Goal: Transaction & Acquisition: Purchase product/service

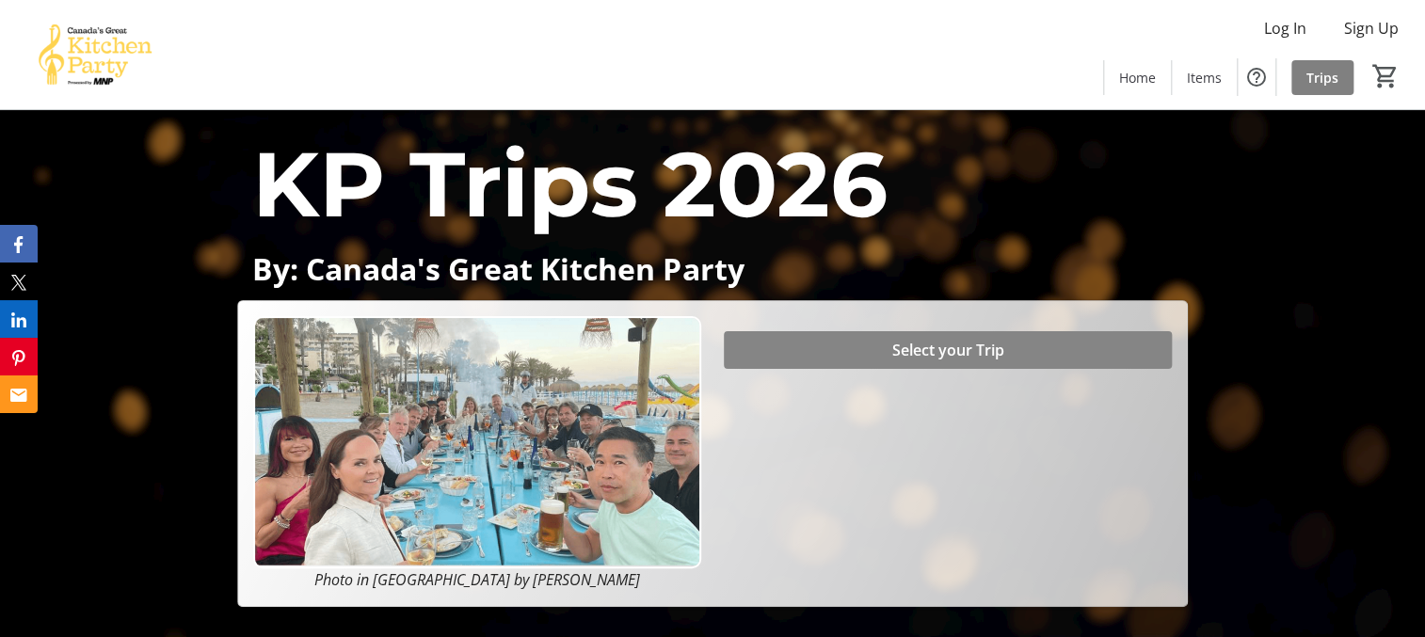
click at [877, 345] on span at bounding box center [948, 350] width 448 height 45
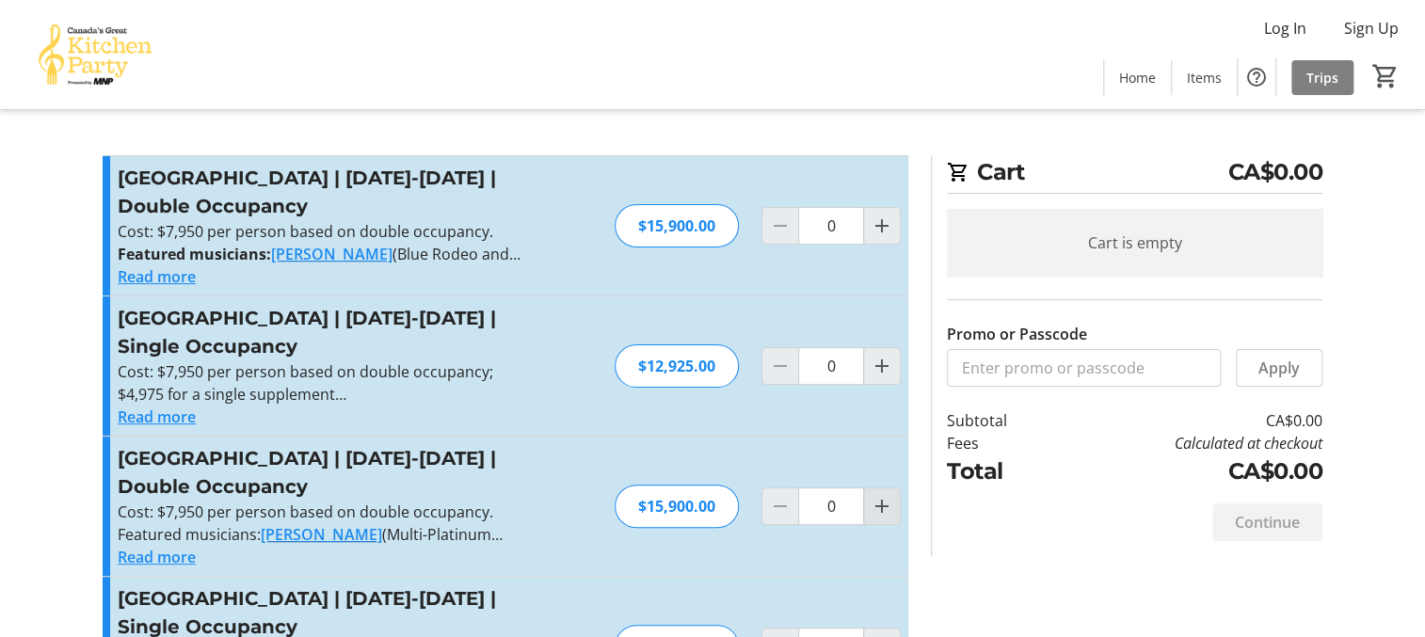
click at [874, 504] on mat-icon "Increment by one" at bounding box center [882, 506] width 23 height 23
type input "1"
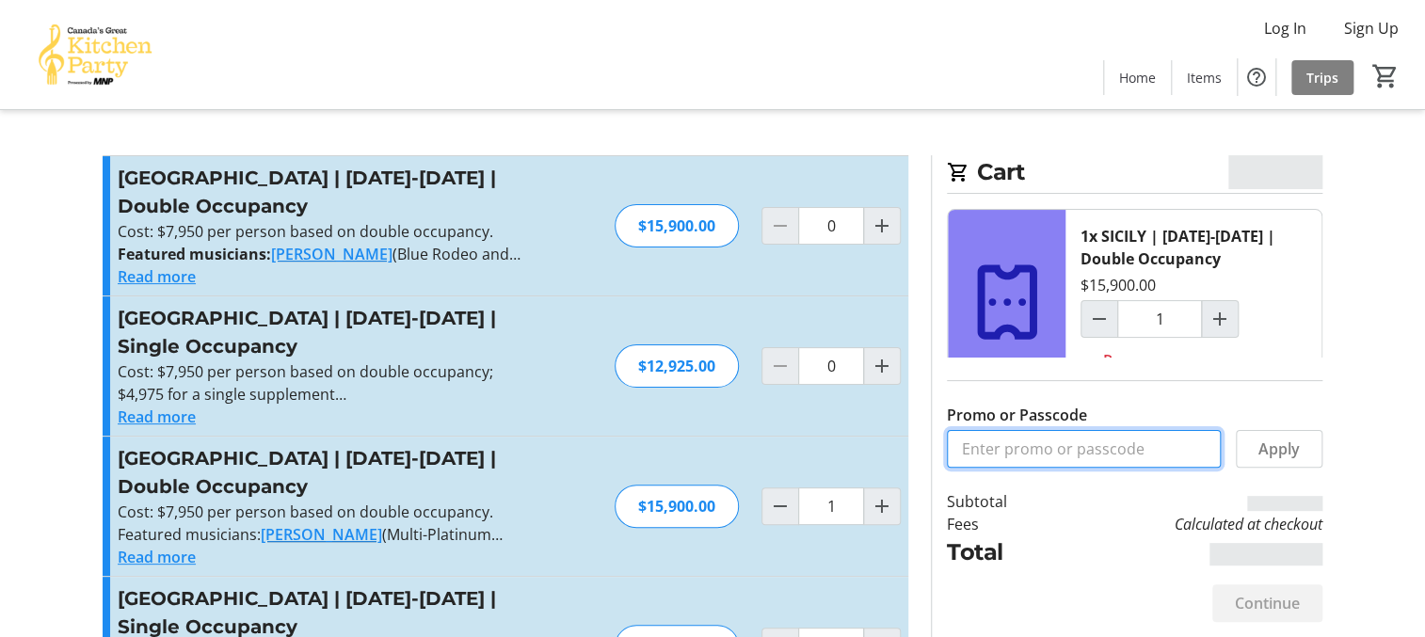
click at [1069, 451] on input "Promo or Passcode" at bounding box center [1084, 449] width 274 height 38
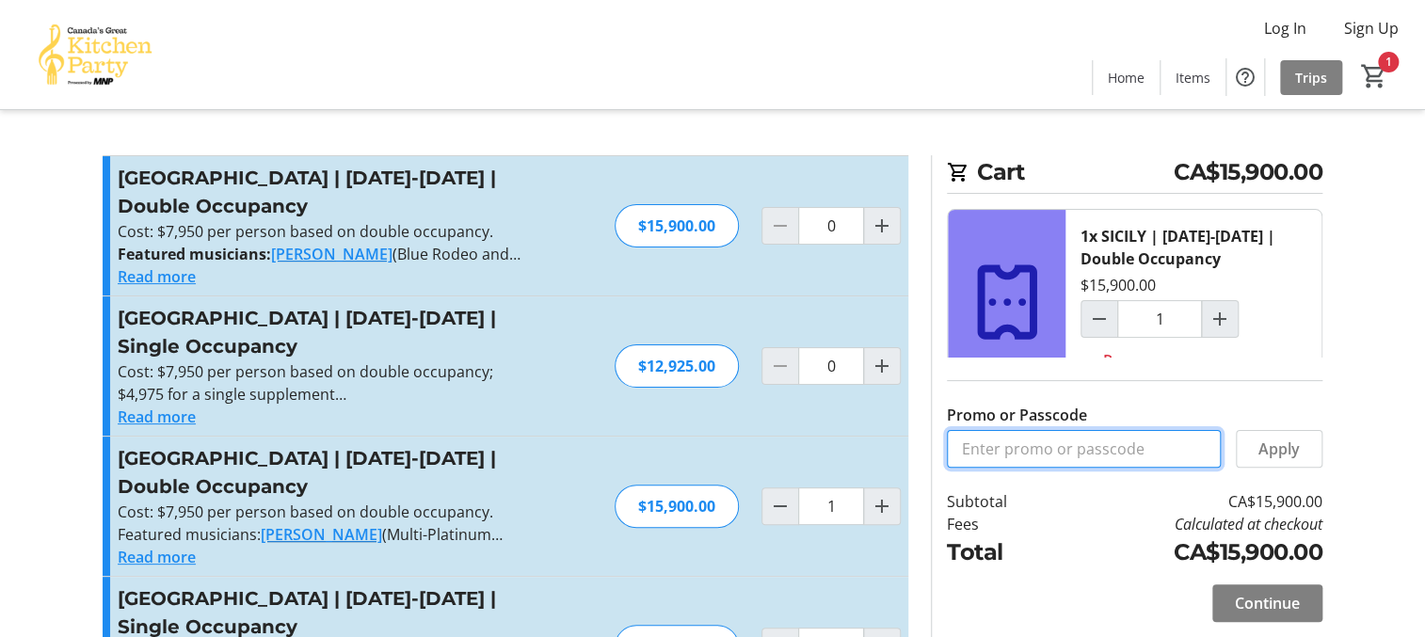
type input "BALANCE2026"
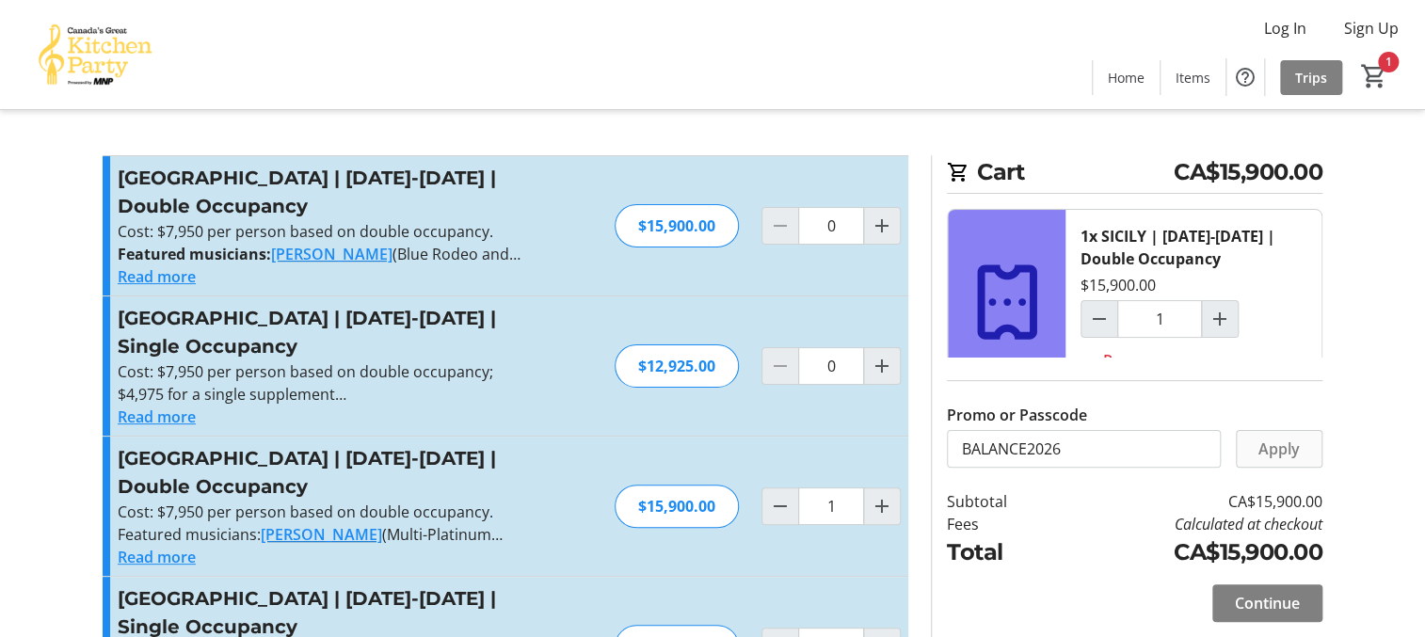
click at [1281, 457] on span "Apply" at bounding box center [1279, 449] width 41 height 23
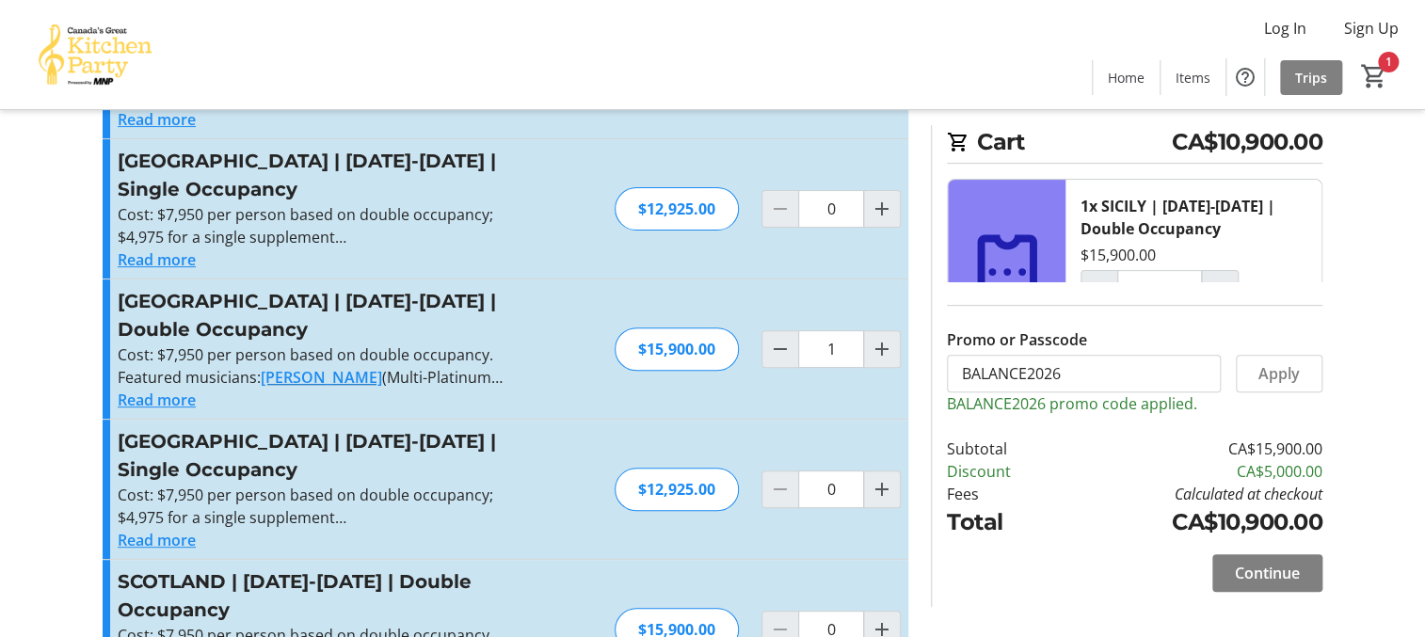
scroll to position [199, 0]
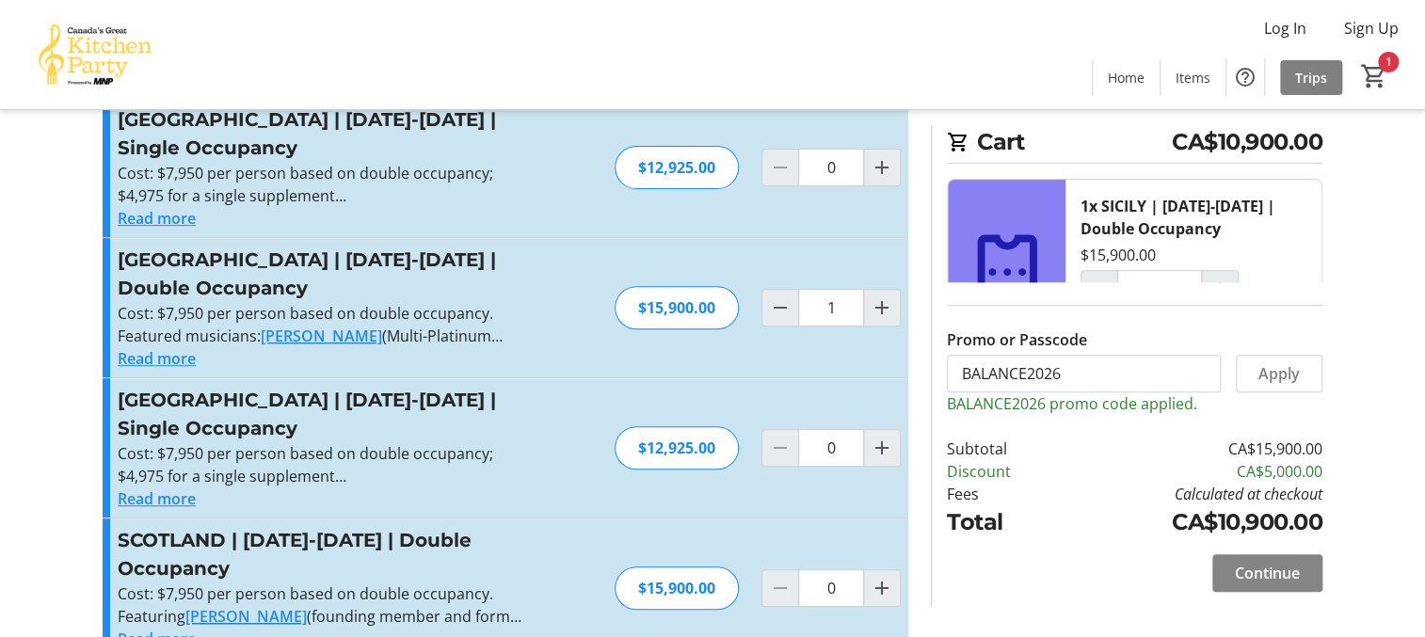
click at [1255, 578] on span "Continue" at bounding box center [1267, 573] width 65 height 23
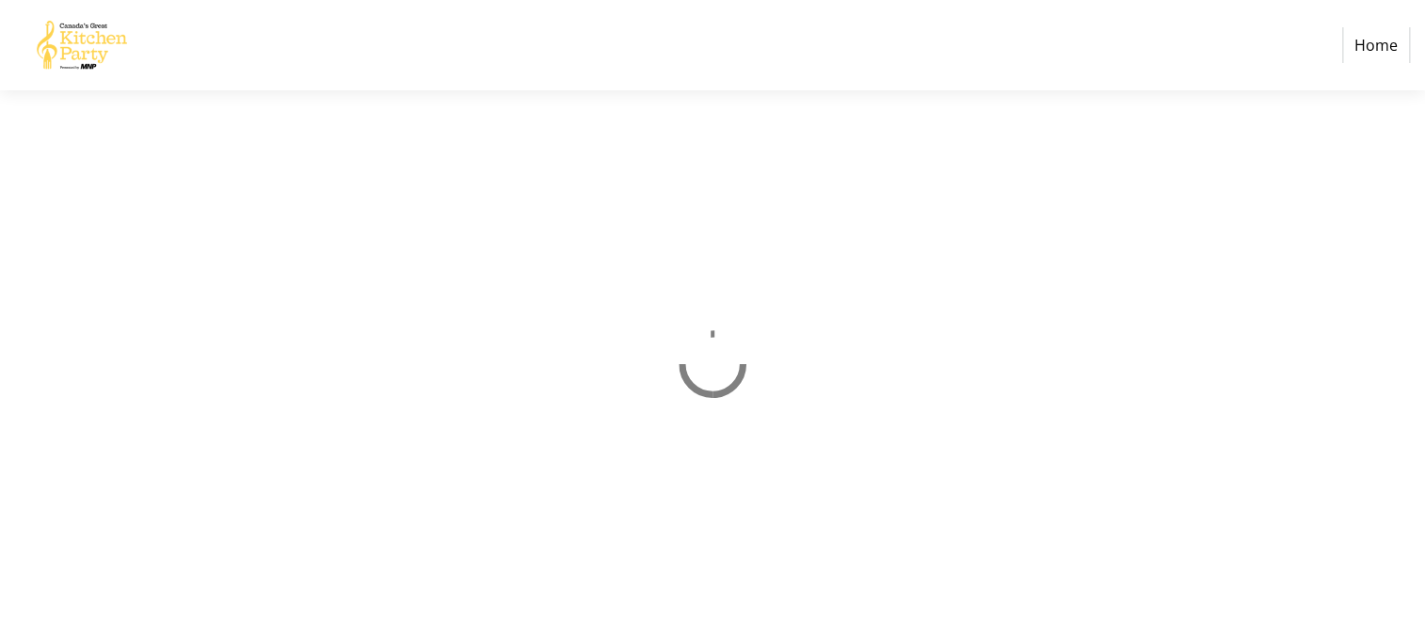
select select "CA"
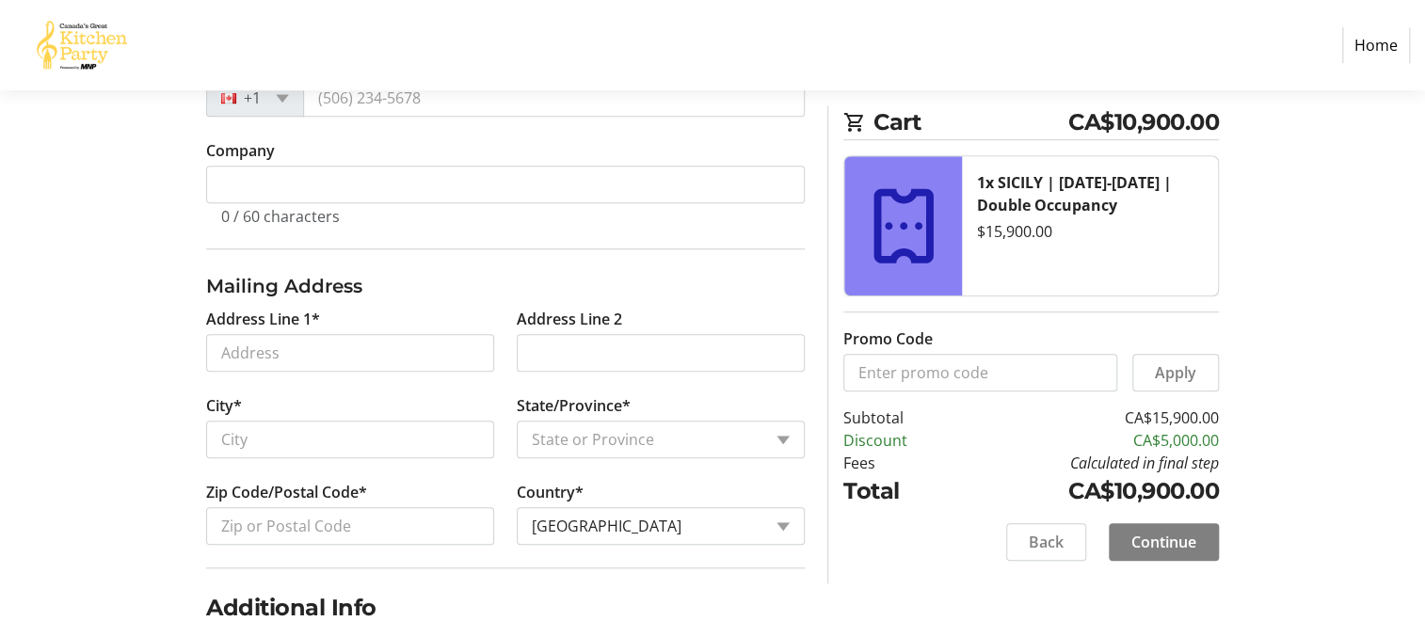
scroll to position [618, 0]
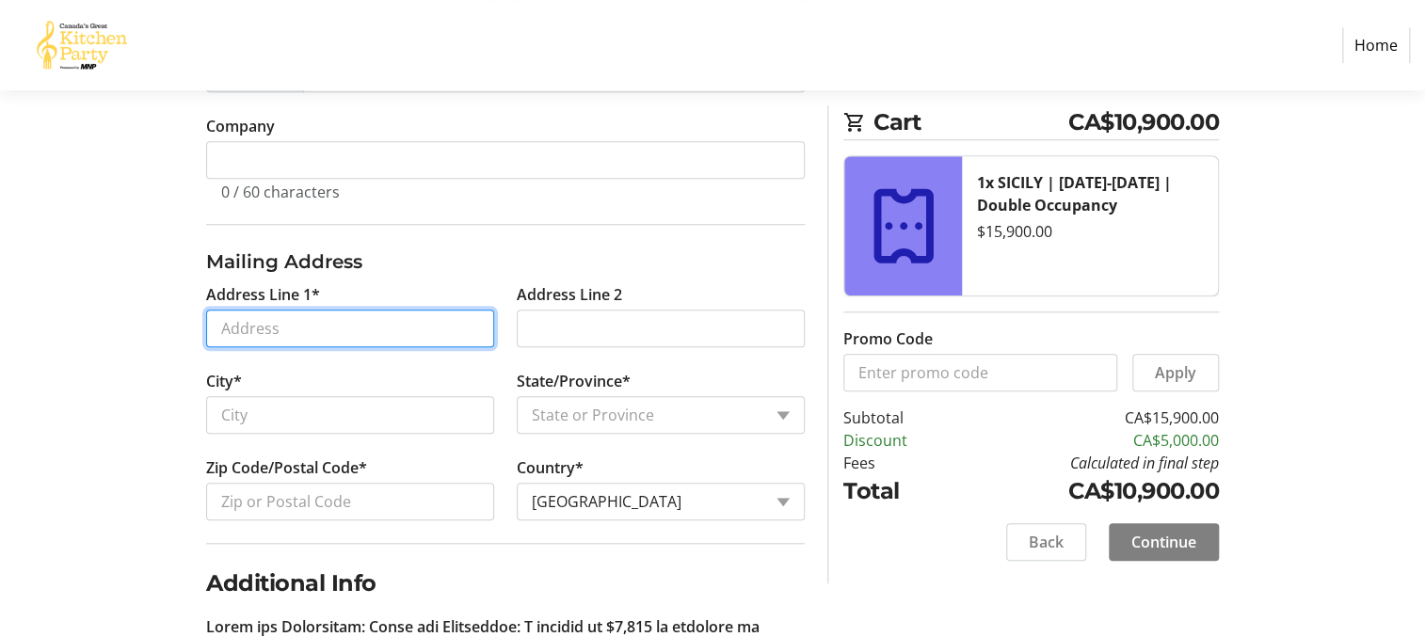
click at [355, 337] on input "Address Line 1*" at bounding box center [350, 329] width 288 height 38
paste input "[STREET_ADDRESS][PERSON_NAME]"
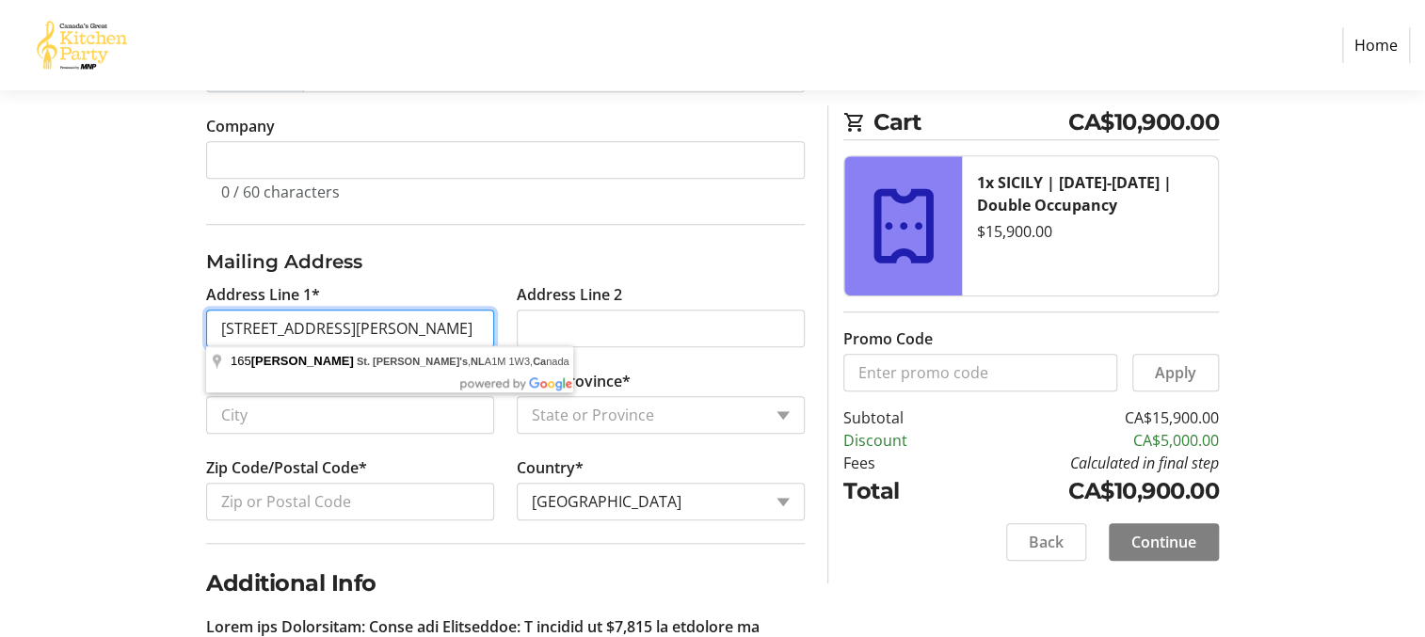
type input "[STREET_ADDRESS][PERSON_NAME]"
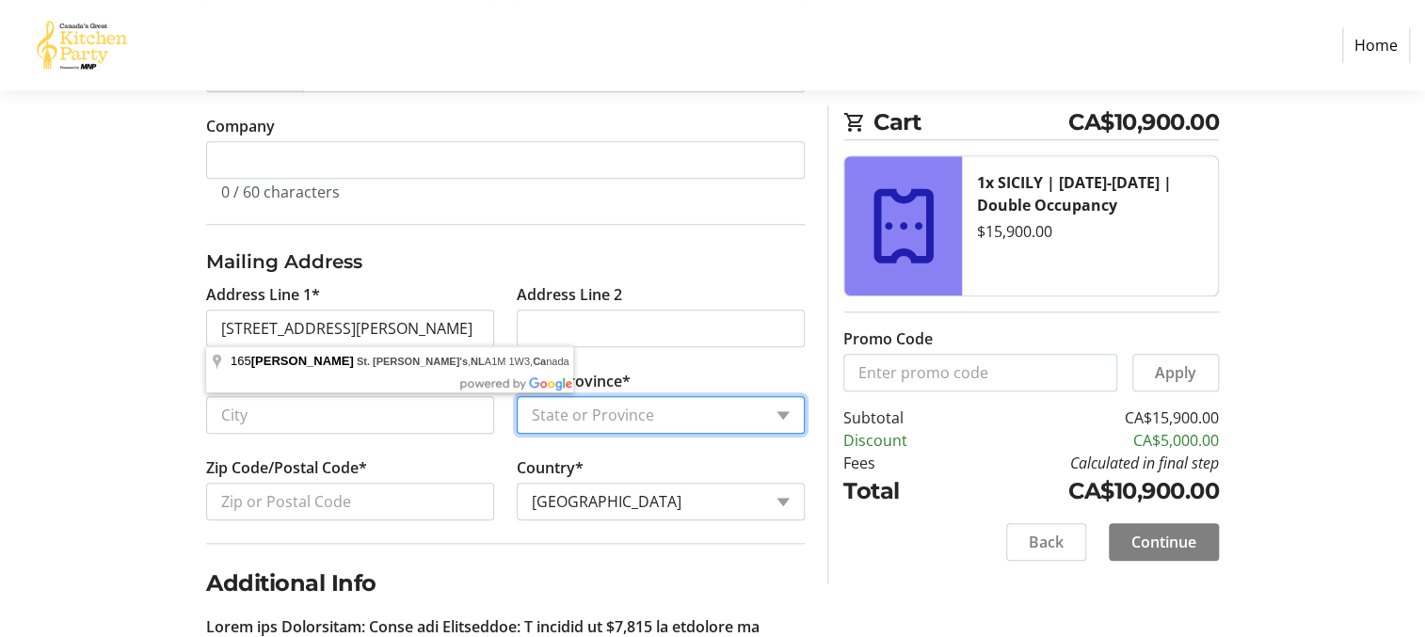
click at [566, 408] on select "State or Province State or Province [GEOGRAPHIC_DATA] [GEOGRAPHIC_DATA] [GEOGRA…" at bounding box center [661, 415] width 288 height 38
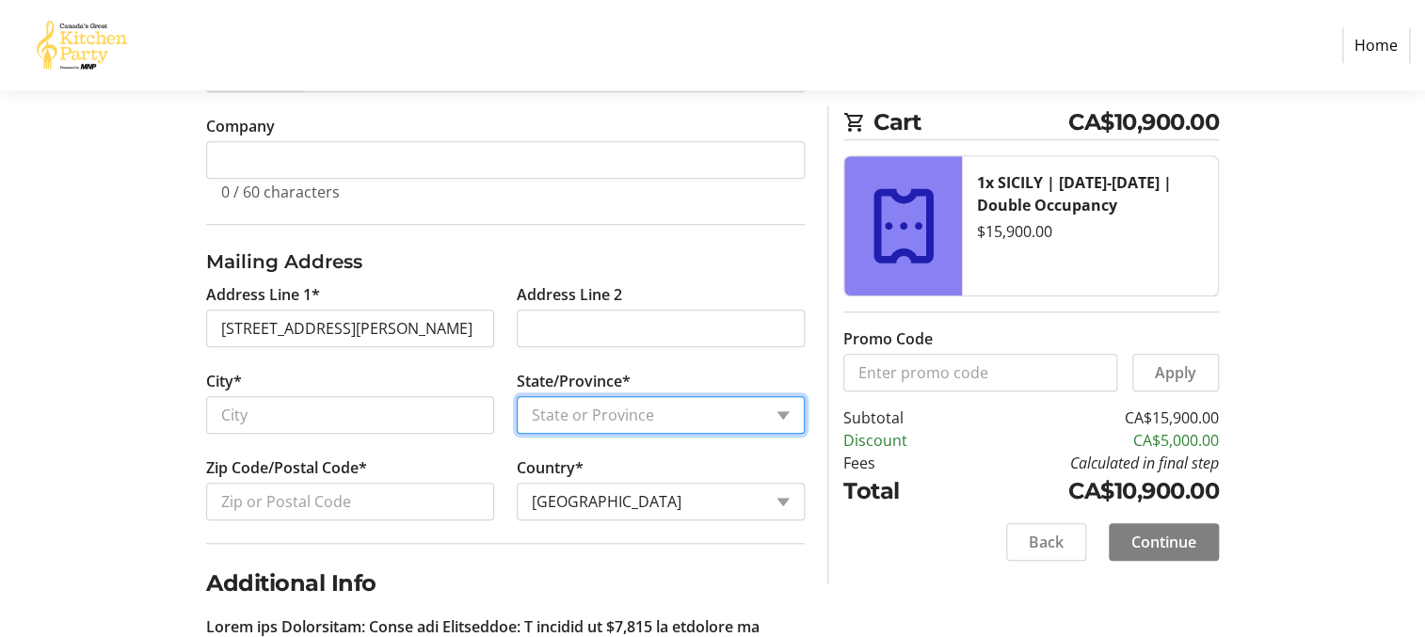
scroll to position [0, 0]
select select "NL"
click at [517, 396] on select "State or Province State or Province [GEOGRAPHIC_DATA] [GEOGRAPHIC_DATA] [GEOGRA…" at bounding box center [661, 415] width 288 height 38
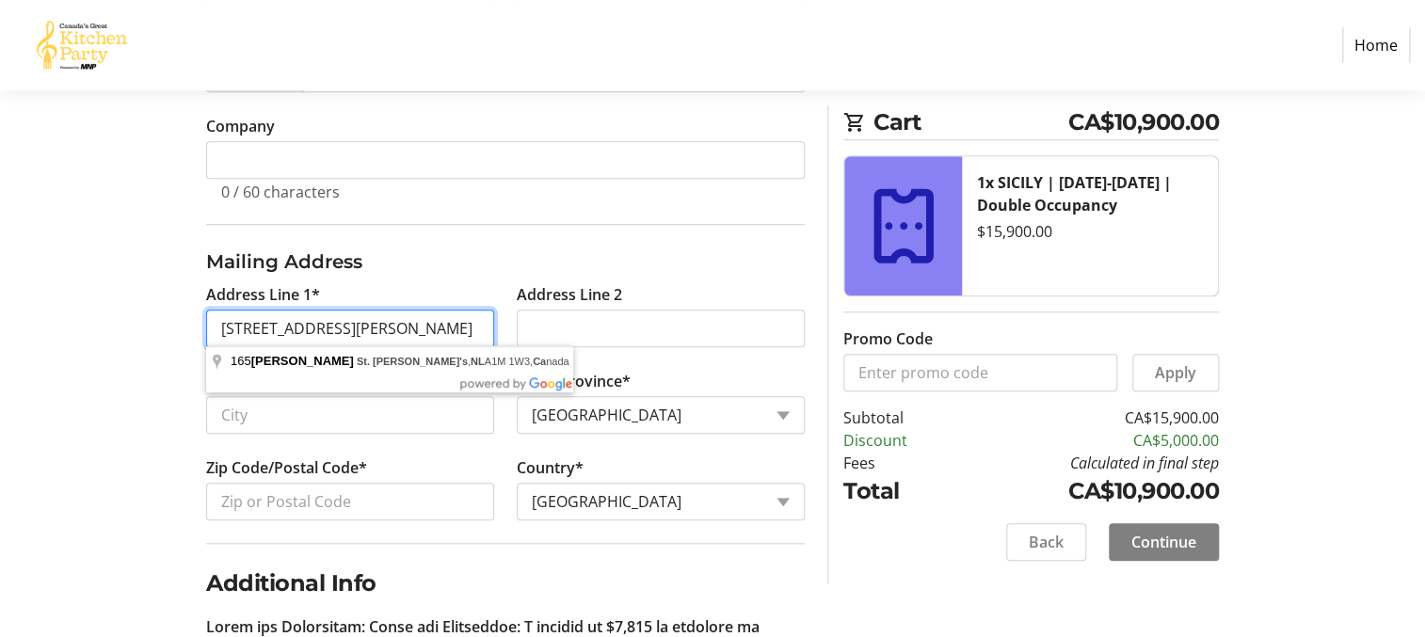
scroll to position [0, 51]
drag, startPoint x: 445, startPoint y: 323, endPoint x: 540, endPoint y: 330, distance: 95.4
click at [540, 330] on div "Address Line 1* [STREET_ADDRESS] Address Line 2 City* State/Province* State or …" at bounding box center [505, 413] width 621 height 260
type input "[STREET_ADDRESS][PERSON_NAME],"
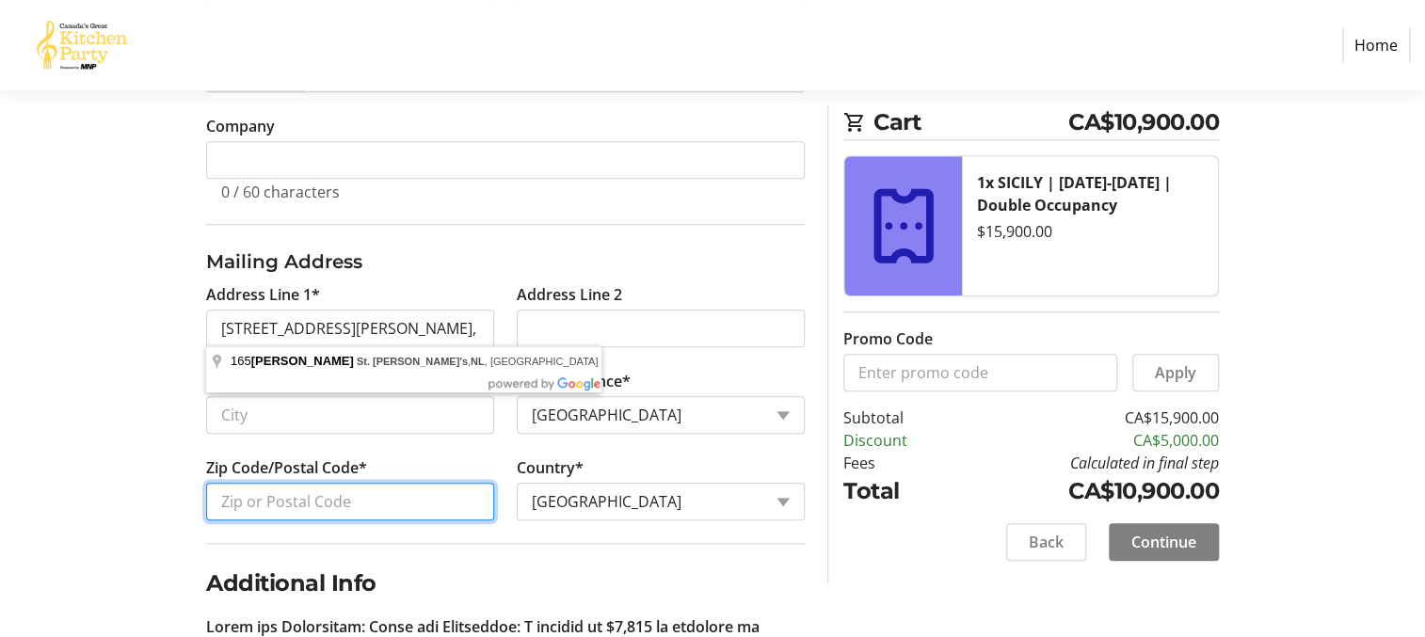
click at [316, 499] on input "Zip Code/Postal Code*" at bounding box center [350, 502] width 288 height 38
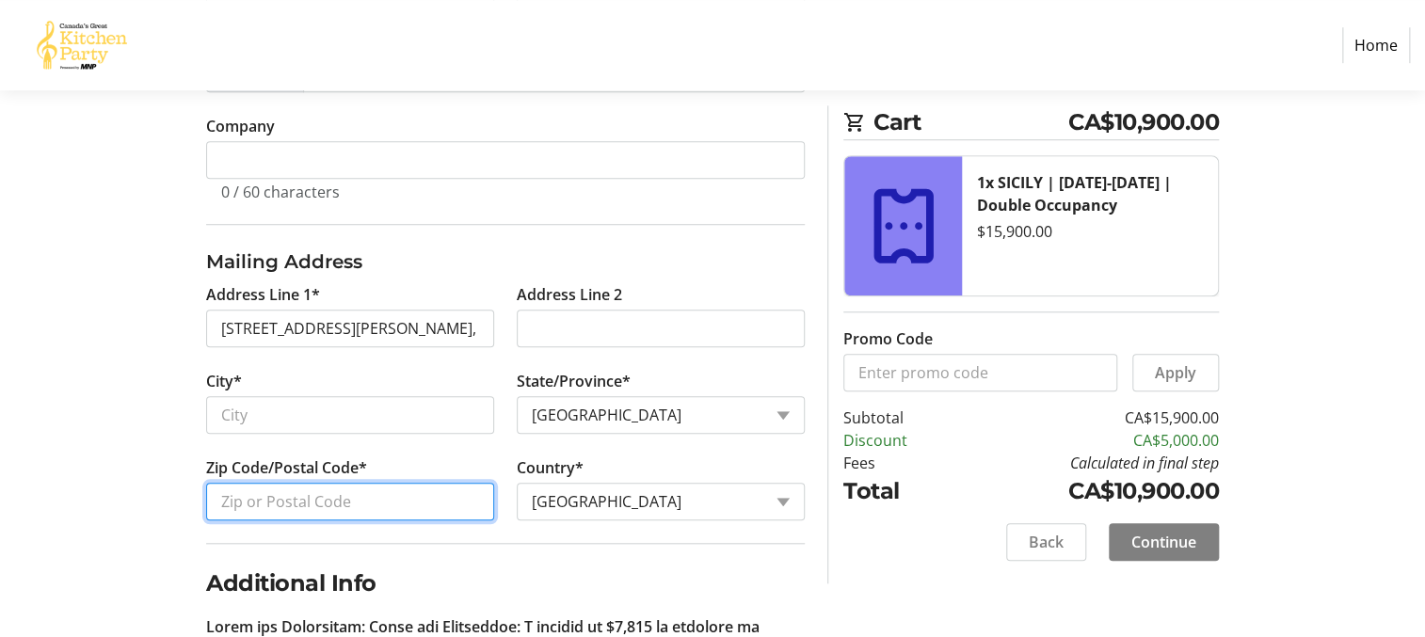
paste input "A1M 1X4"
type input "A1M 1X4"
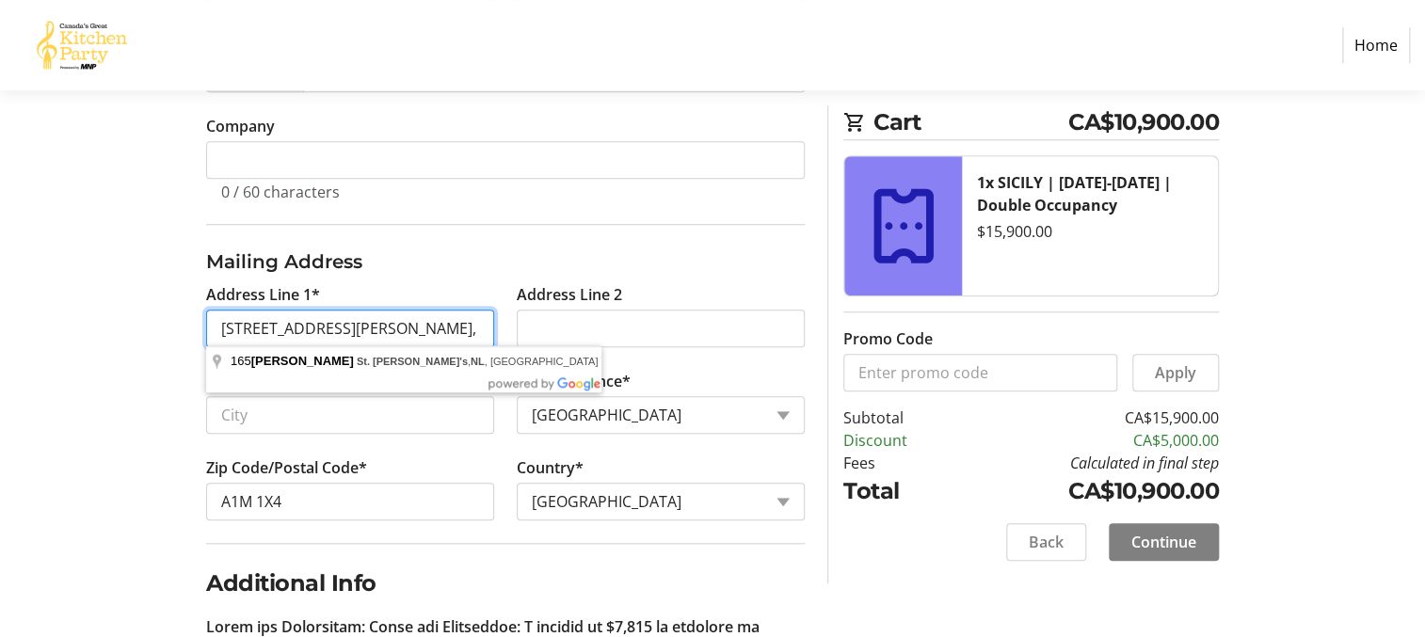
drag, startPoint x: 437, startPoint y: 325, endPoint x: 407, endPoint y: 322, distance: 30.3
click at [407, 322] on input "[STREET_ADDRESS][PERSON_NAME]," at bounding box center [350, 329] width 288 height 38
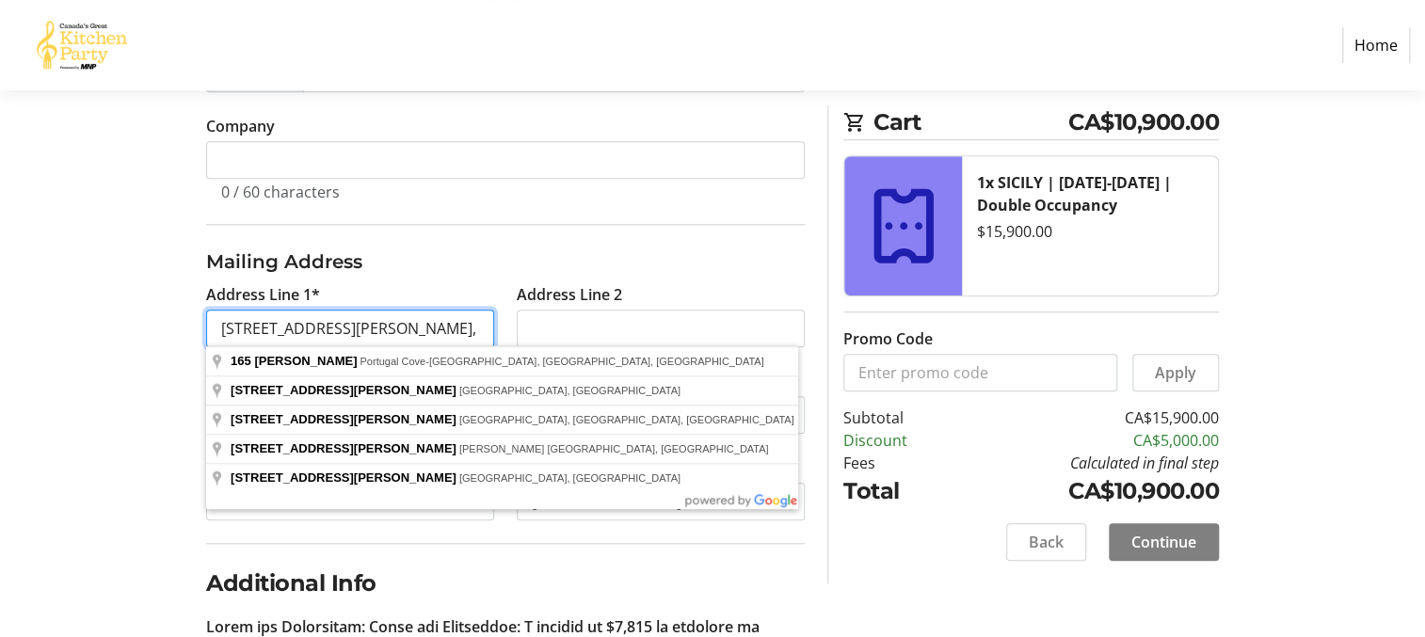
type input "[STREET_ADDRESS][PERSON_NAME],"
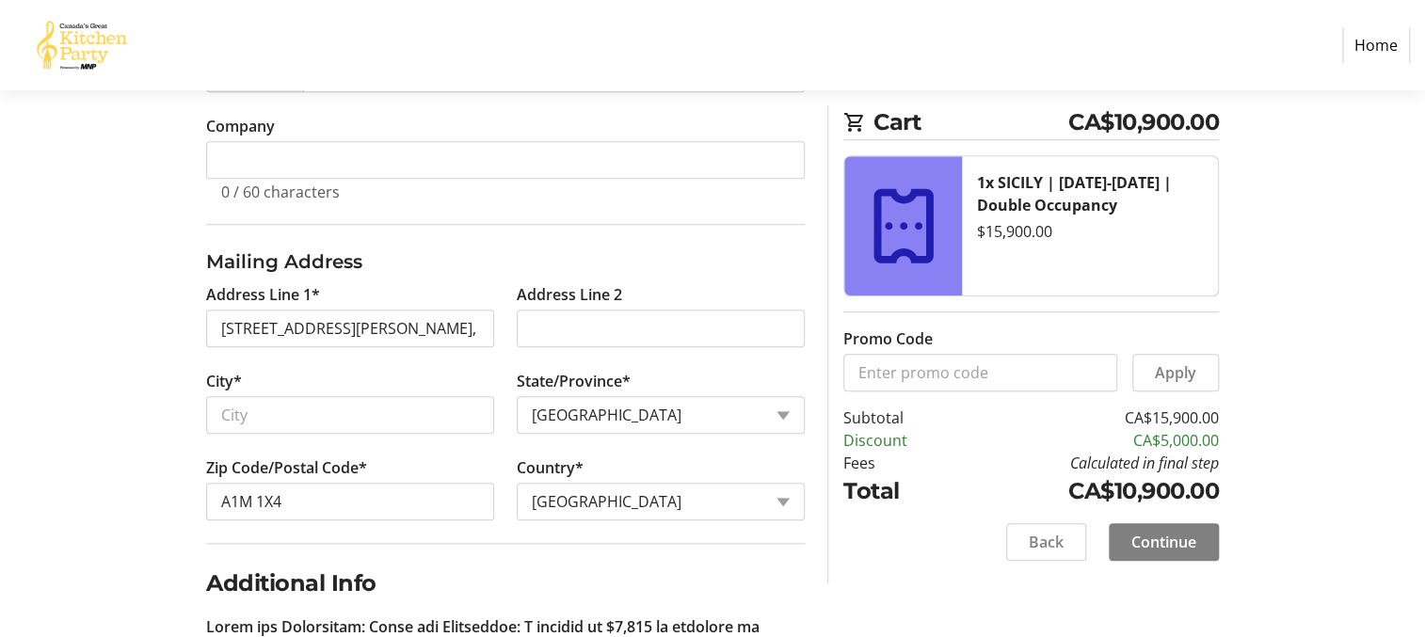
click at [166, 526] on div "Log In to Your Account (Optional) Or continue below to checkout as a guest. Log…" at bounding box center [712, 372] width 1243 height 1488
click at [328, 413] on input "City*" at bounding box center [350, 415] width 288 height 38
paste input "St. [PERSON_NAME]'s"
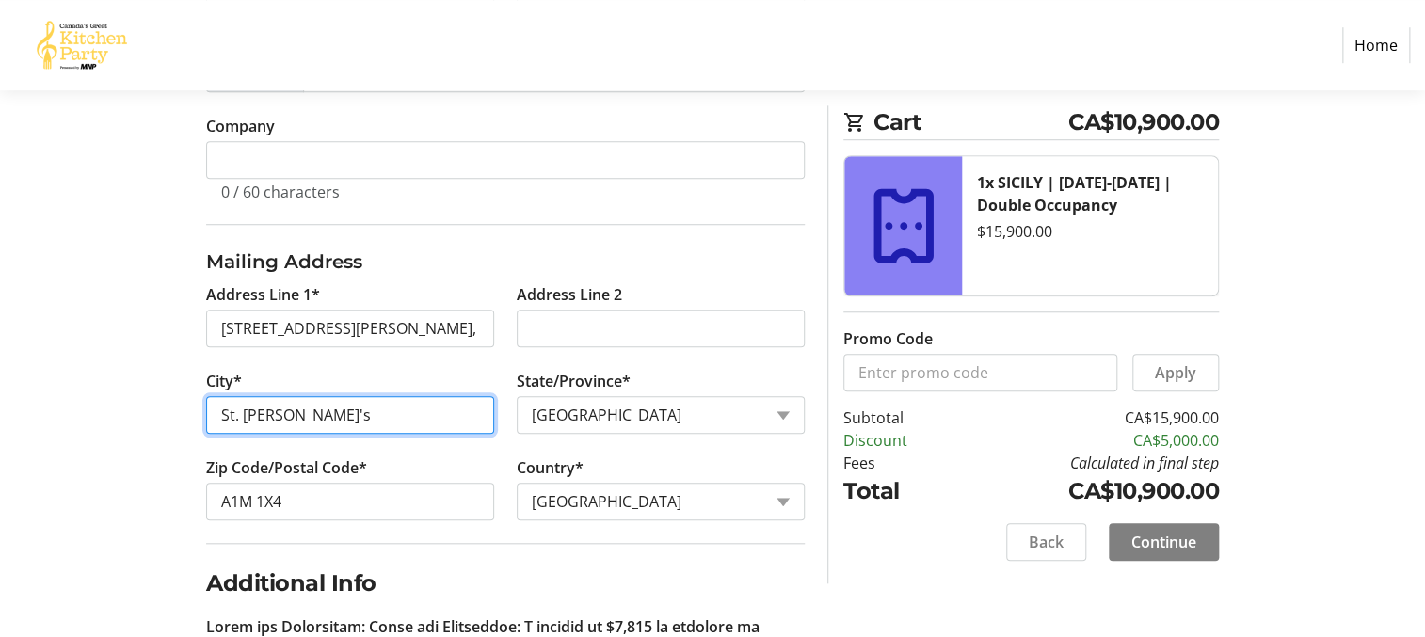
type input "St. [PERSON_NAME]'s"
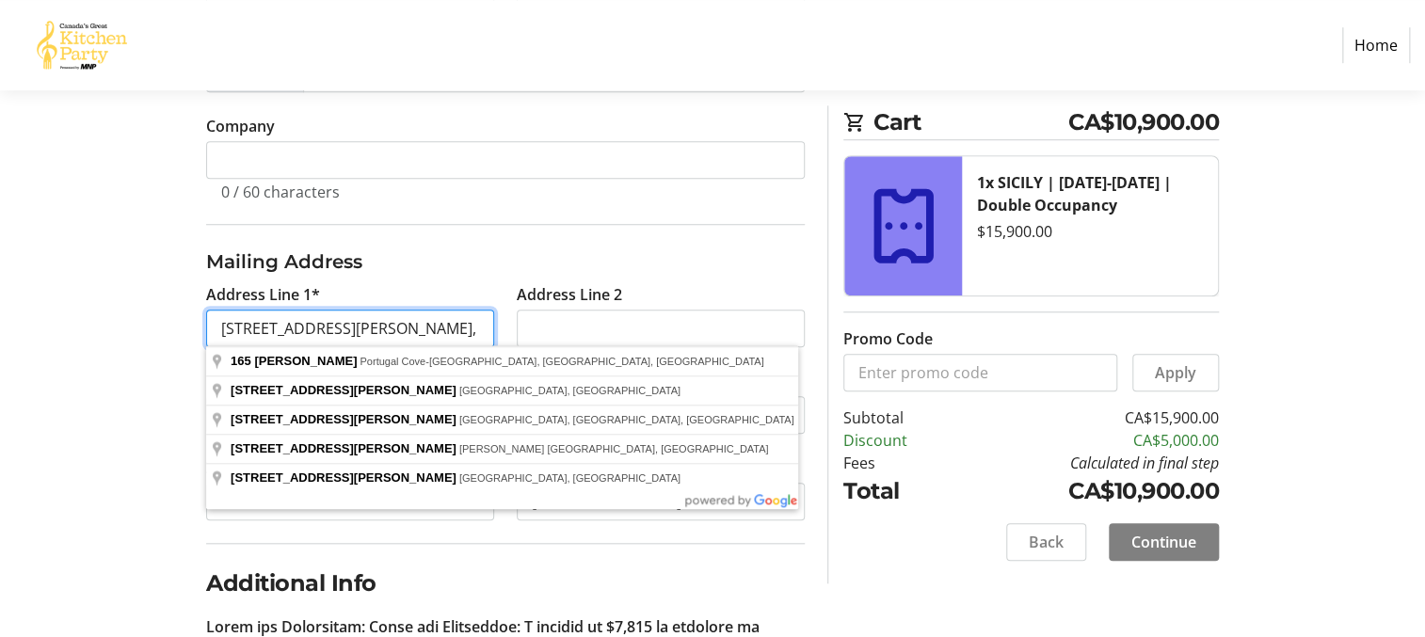
click at [369, 330] on input "[STREET_ADDRESS][PERSON_NAME]," at bounding box center [350, 329] width 288 height 38
type input "[STREET_ADDRESS][PERSON_NAME]"
click at [79, 344] on section "Purchase Step 1 of 5 Cart CA$10,900.00 1x [GEOGRAPHIC_DATA] | [DATE]-[DATE] | D…" at bounding box center [712, 294] width 1425 height 1644
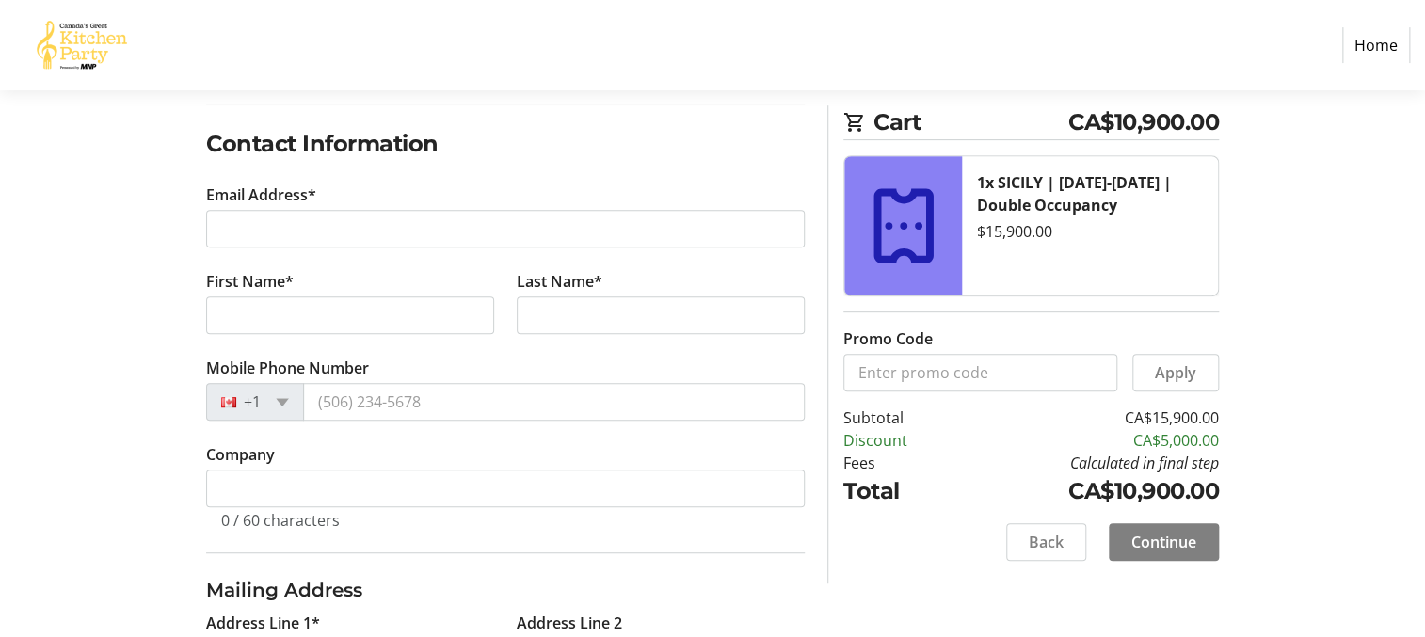
scroll to position [261, 0]
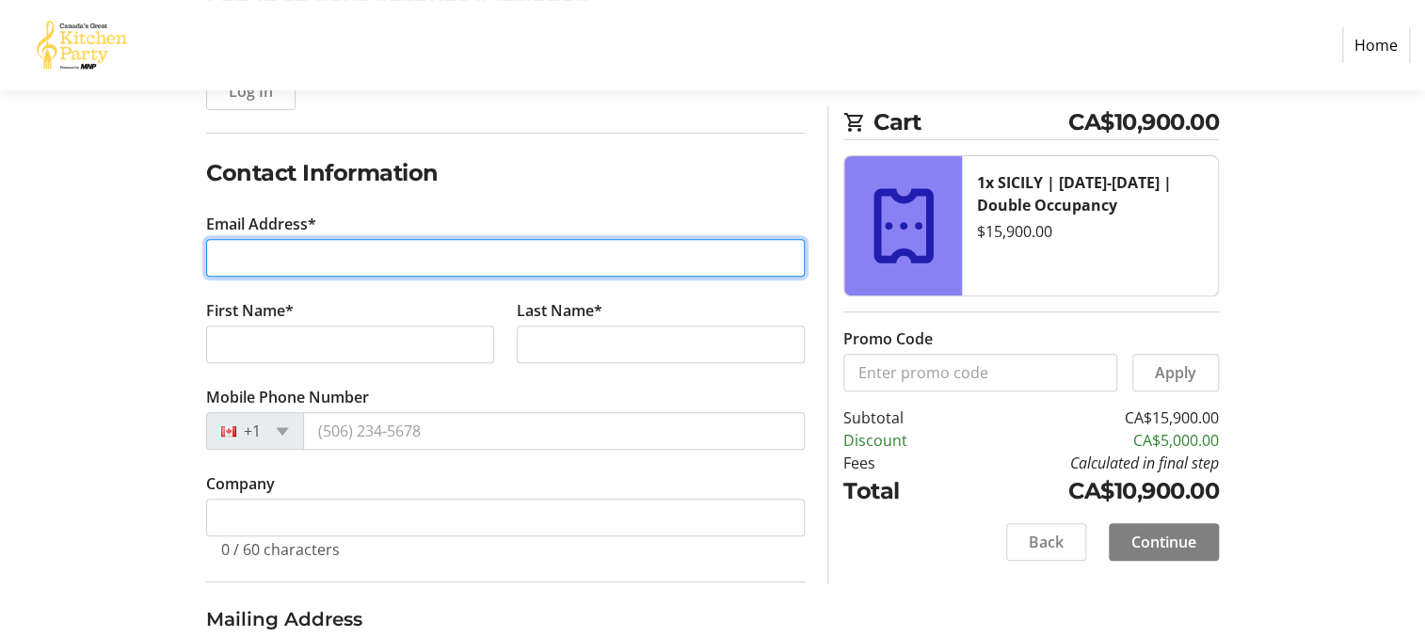
click at [520, 267] on input "Email Address*" at bounding box center [505, 258] width 599 height 38
paste input "[PERSON_NAME][EMAIL_ADDRESS][DOMAIN_NAME]"
type input "[PERSON_NAME][EMAIL_ADDRESS][DOMAIN_NAME]"
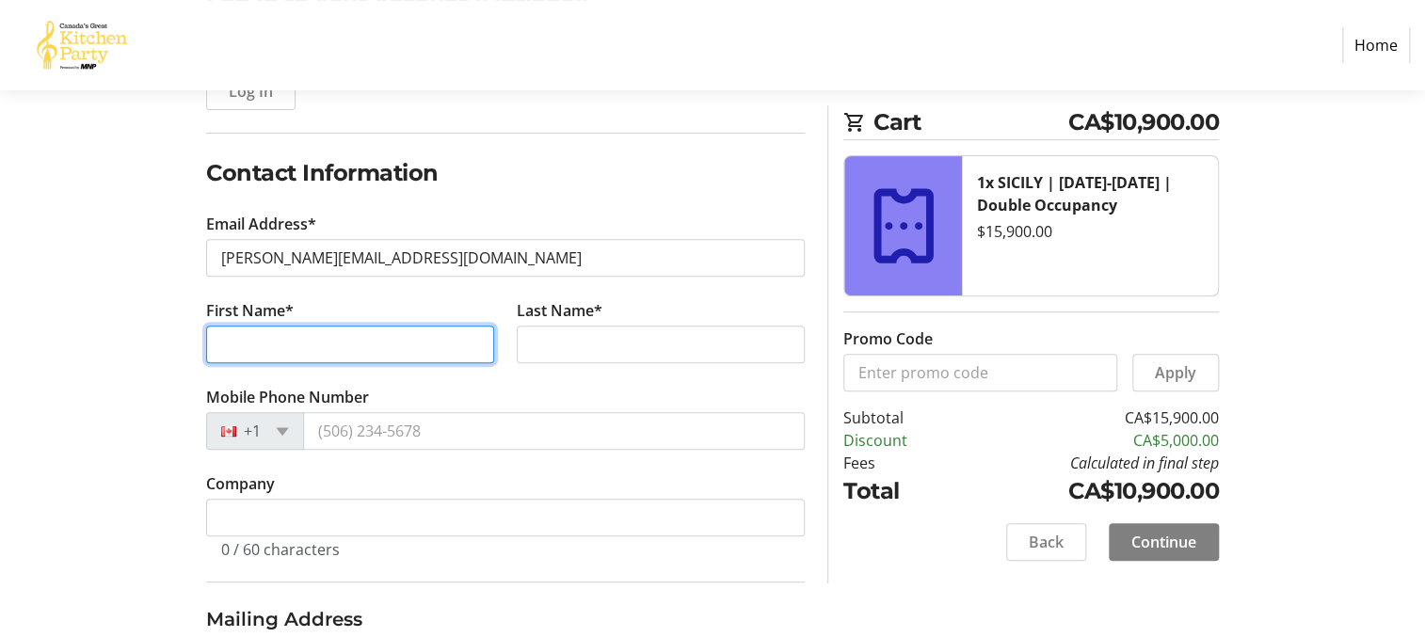
click at [380, 345] on input "First Name*" at bounding box center [350, 345] width 288 height 38
type input "[PERSON_NAME]"
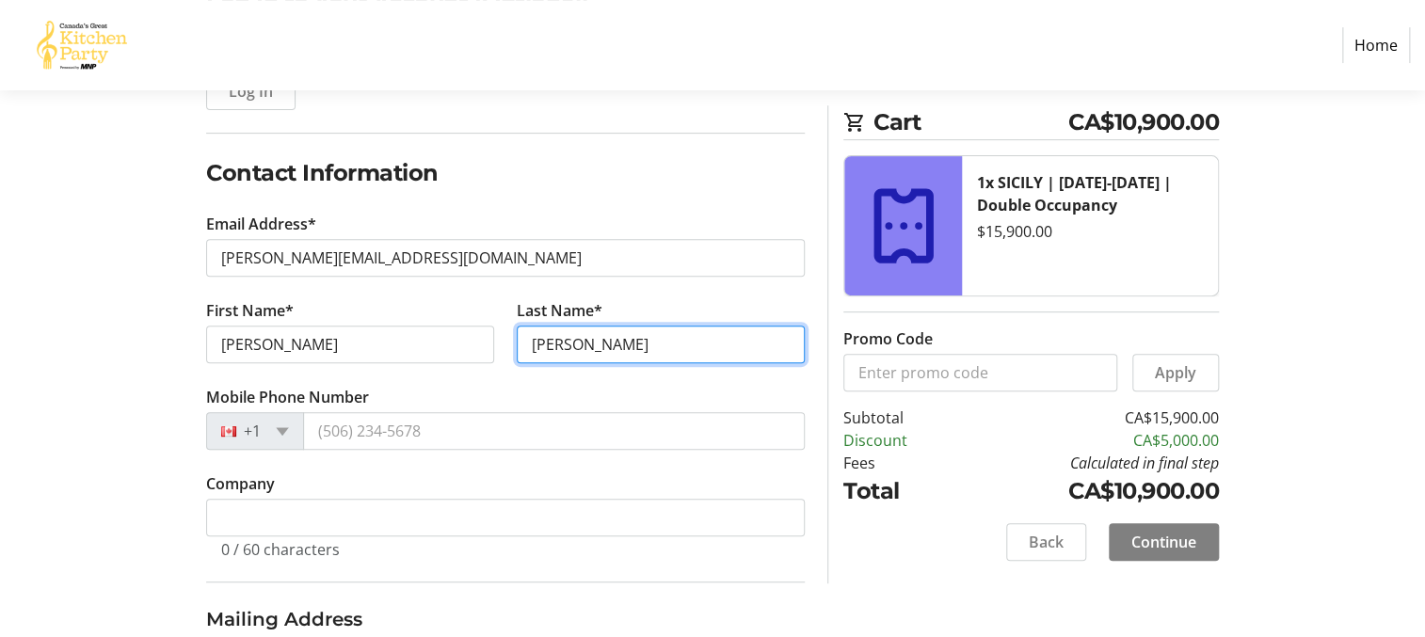
type input "[PERSON_NAME]"
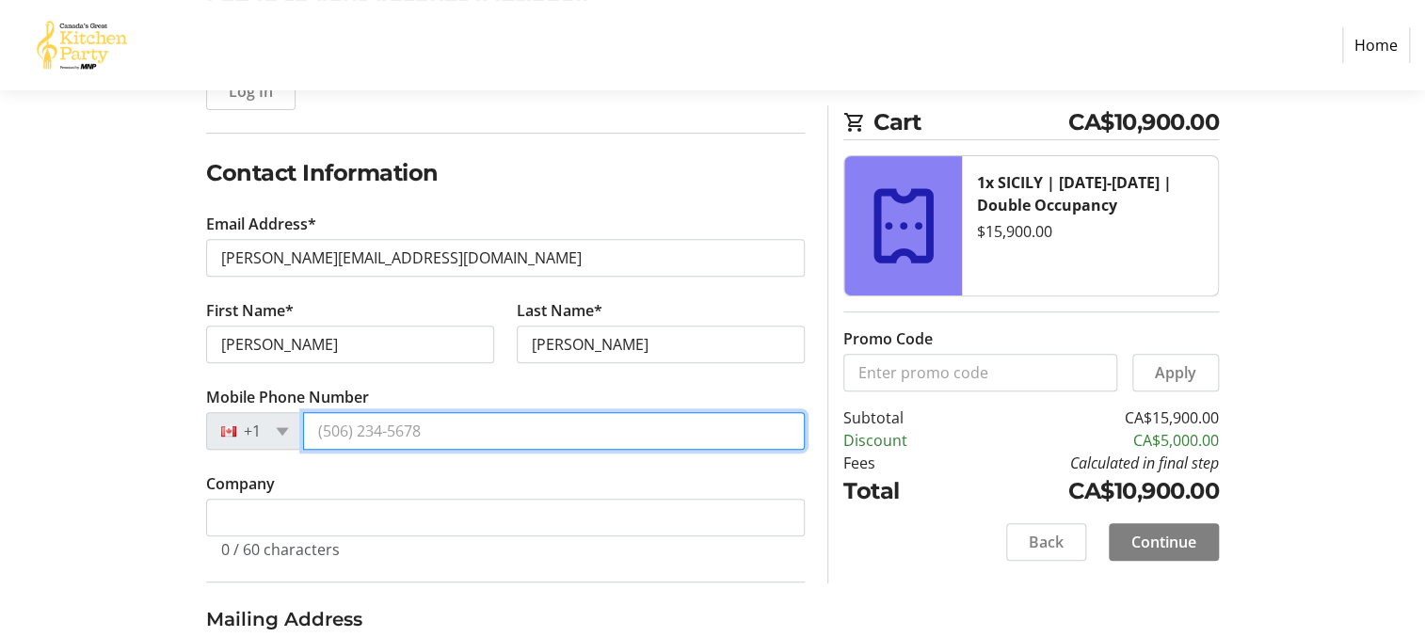
click at [349, 417] on input "Mobile Phone Number" at bounding box center [554, 431] width 502 height 38
paste input "[PHONE_NUMBER]"
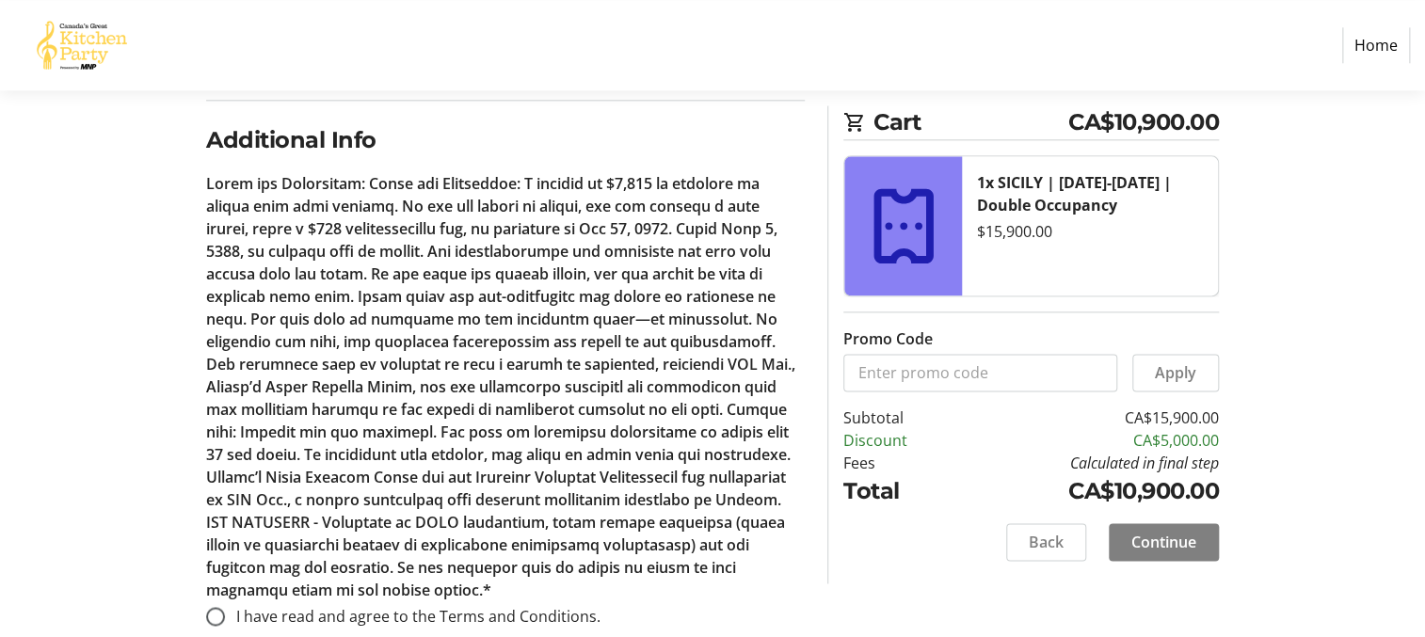
scroll to position [1095, 0]
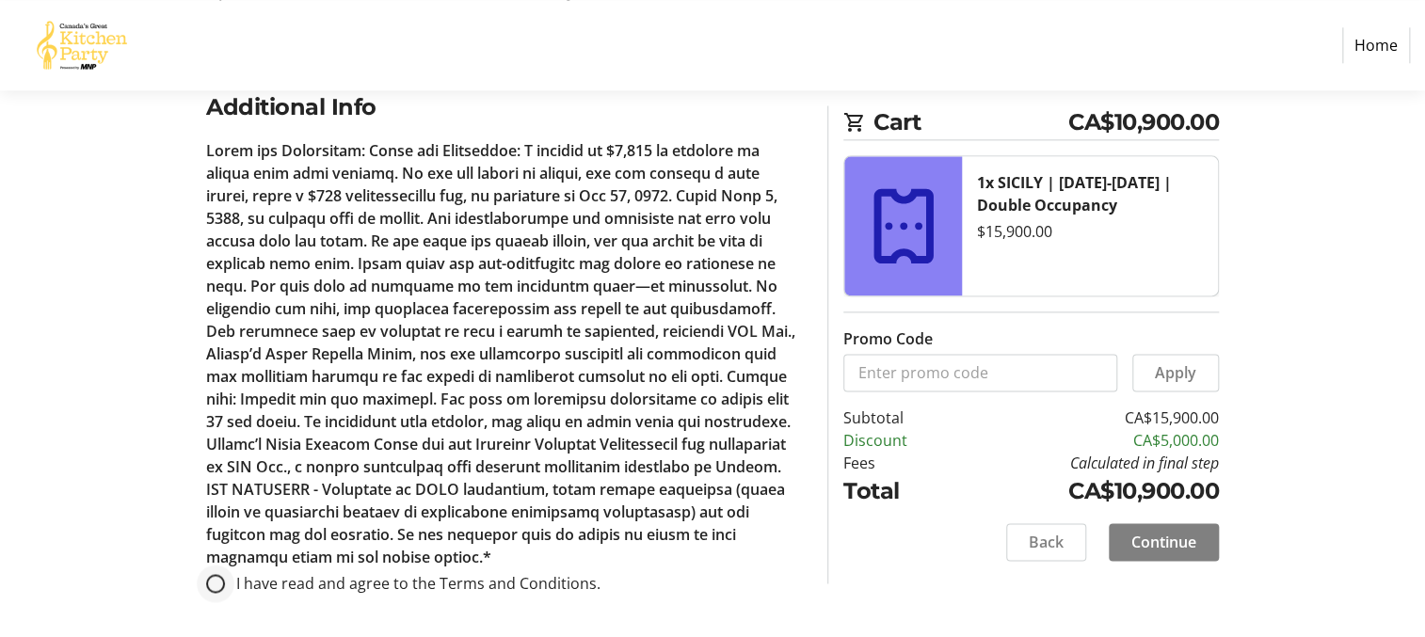
type input "[PHONE_NUMBER]"
click at [217, 579] on input "I have read and agree to the Terms and Conditions." at bounding box center [215, 583] width 19 height 19
radio input "true"
click at [1172, 545] on span "Continue" at bounding box center [1163, 542] width 65 height 23
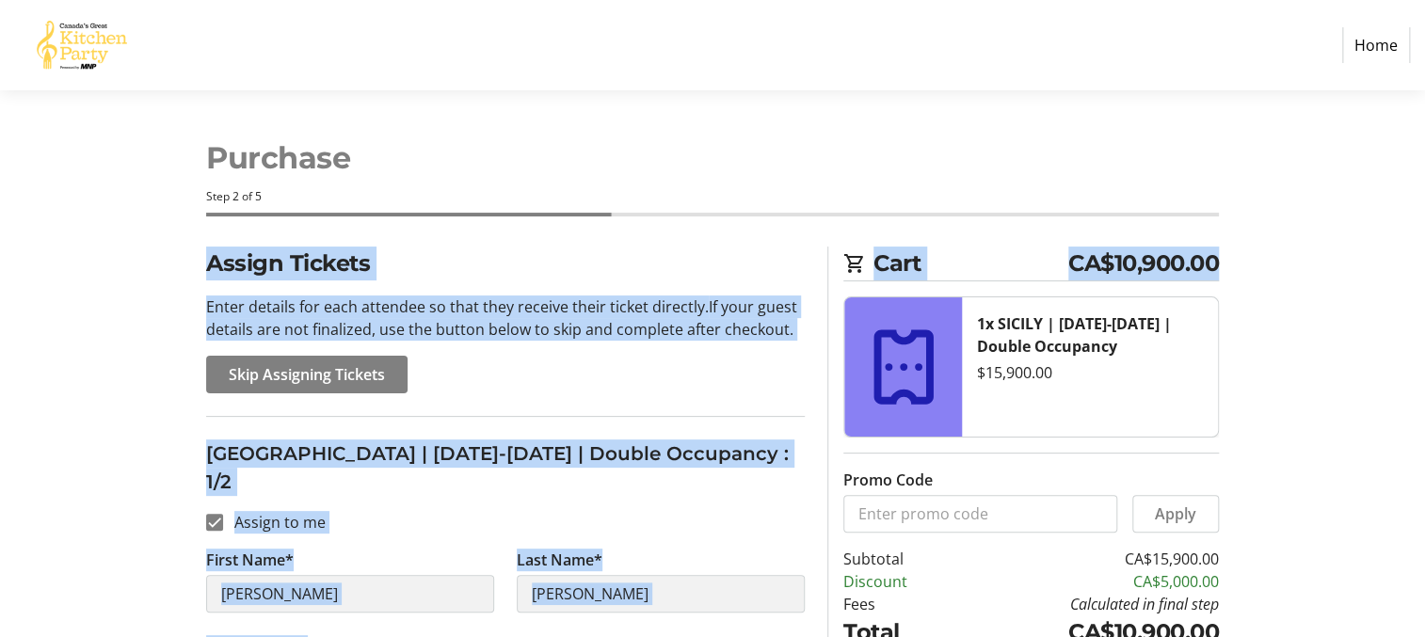
drag, startPoint x: 1409, startPoint y: 202, endPoint x: 1419, endPoint y: 251, distance: 49.8
click at [448, 367] on div "Skip Assigning Tickets" at bounding box center [505, 375] width 599 height 38
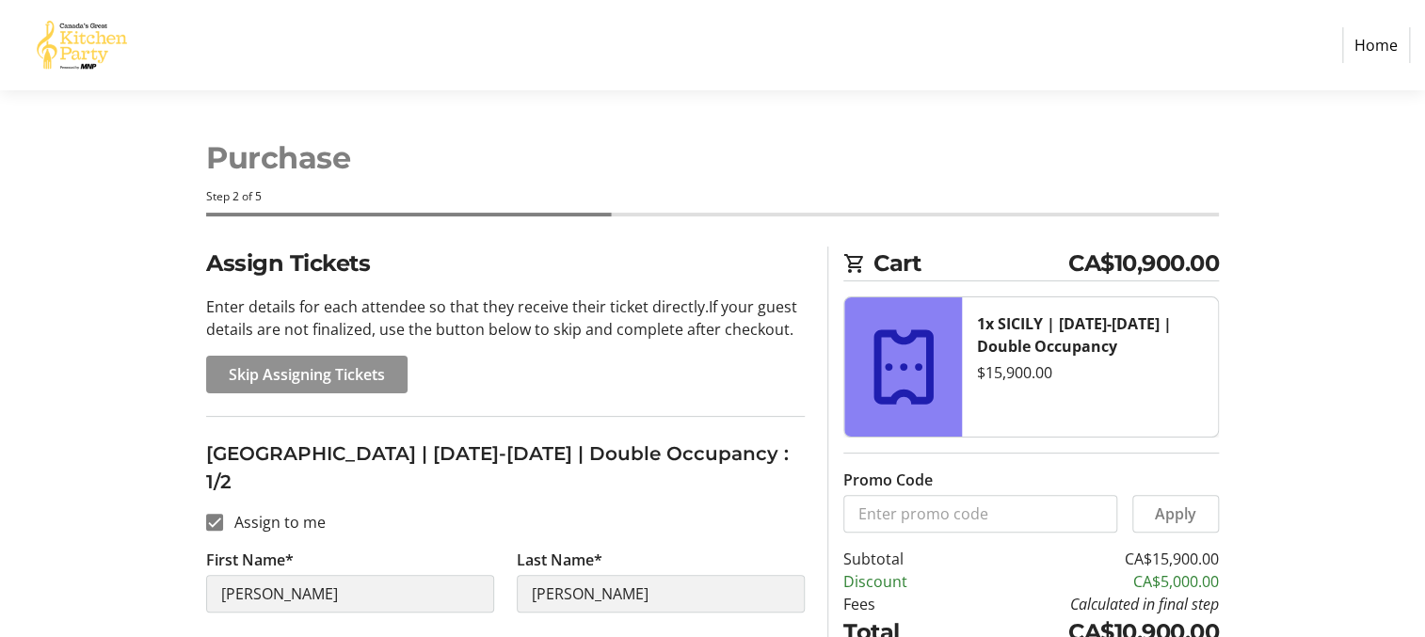
click at [378, 369] on span "Skip Assigning Tickets" at bounding box center [307, 374] width 156 height 23
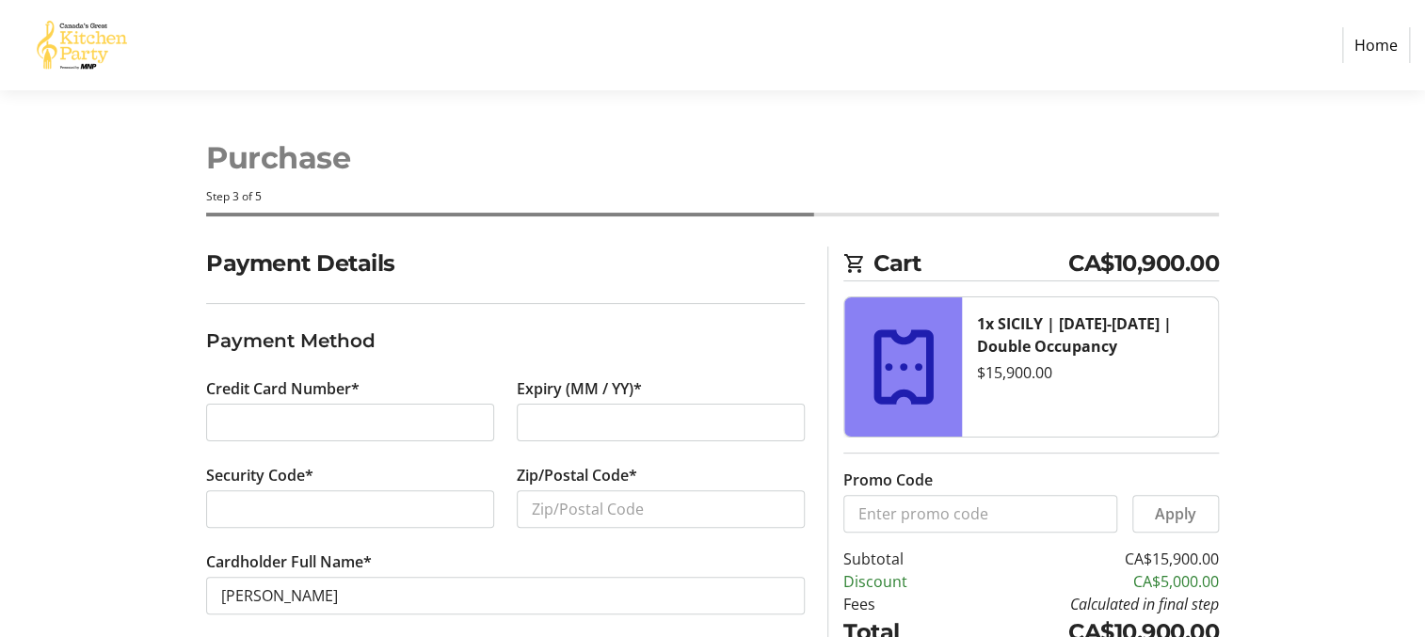
scroll to position [87, 0]
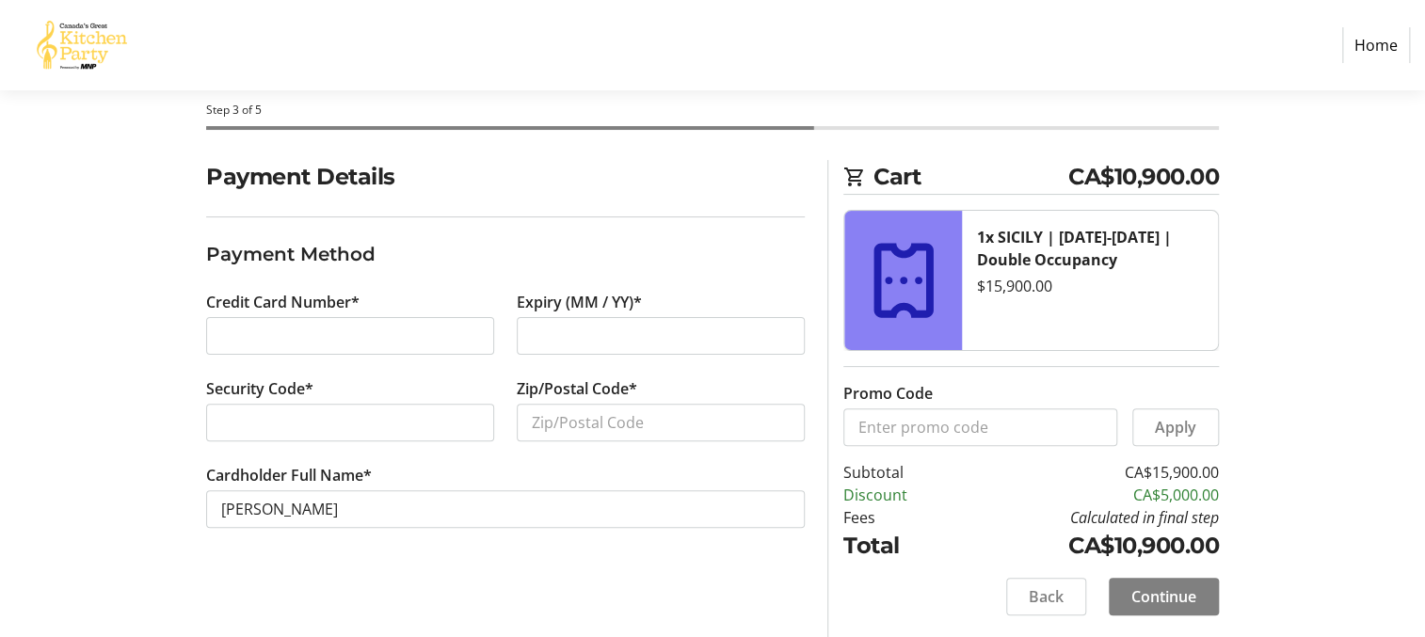
click at [945, 316] on icon at bounding box center [903, 280] width 90 height 90
click at [919, 319] on icon at bounding box center [903, 280] width 90 height 90
click at [158, 512] on div "Payment Details Payment Method Credit Card Number* Expiry (MM / YY)* Security C…" at bounding box center [712, 399] width 1243 height 478
